Goal: Information Seeking & Learning: Learn about a topic

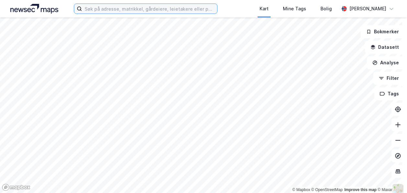
click at [139, 6] on input at bounding box center [149, 9] width 135 height 10
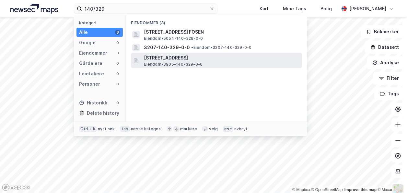
click at [194, 58] on span "[STREET_ADDRESS]" at bounding box center [221, 58] width 155 height 8
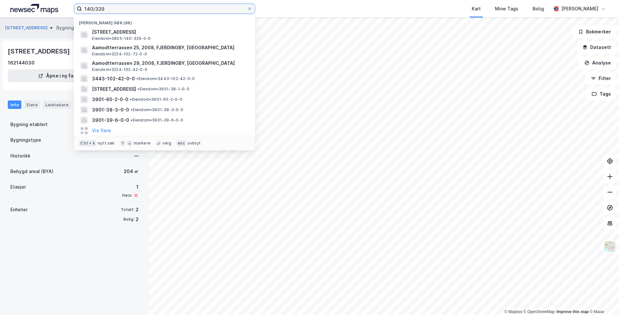
click at [110, 7] on input "140/329" at bounding box center [164, 9] width 165 height 10
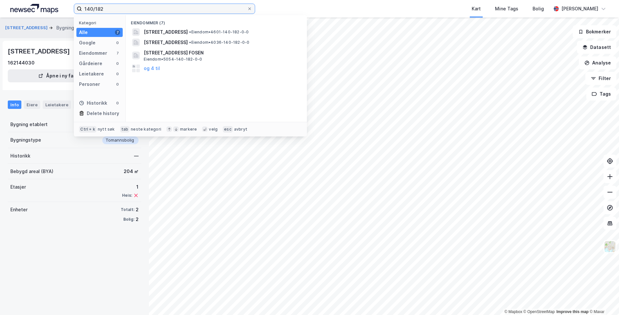
click at [173, 11] on input "140/182" at bounding box center [164, 9] width 165 height 10
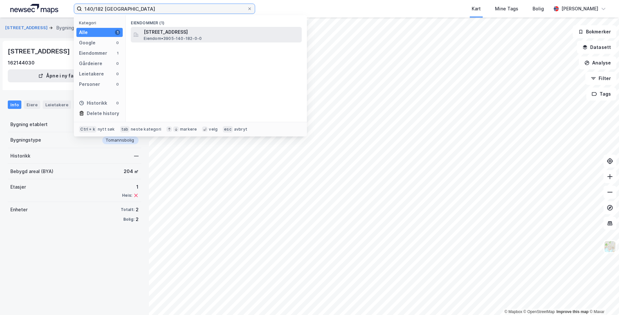
type input "140/182 [GEOGRAPHIC_DATA]"
click at [175, 32] on span "[STREET_ADDRESS]" at bounding box center [221, 32] width 155 height 8
